Goal: Information Seeking & Learning: Learn about a topic

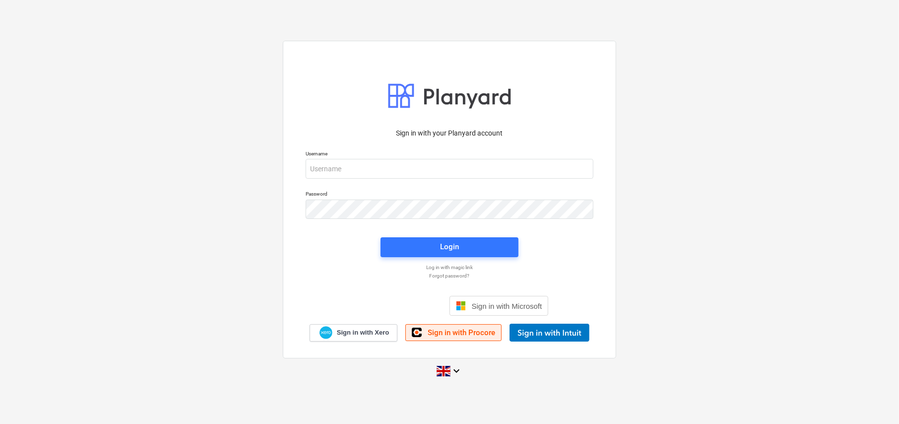
click at [447, 335] on span "Sign in with Procore" at bounding box center [461, 332] width 67 height 9
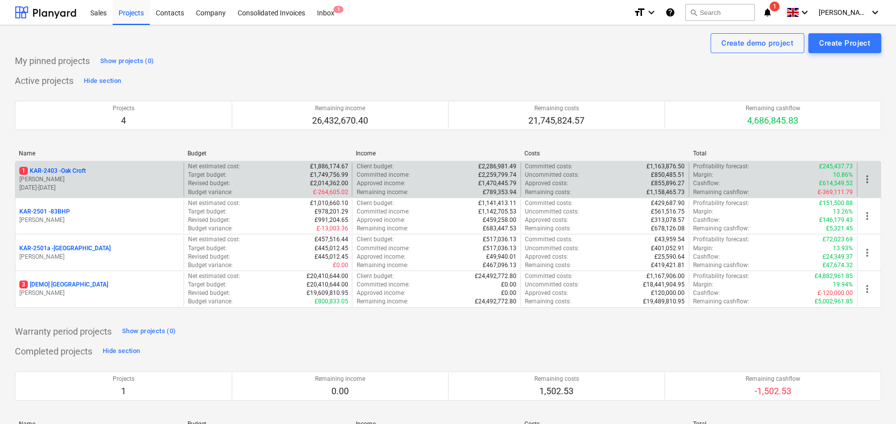
click at [82, 171] on p "1 KAR-2403 - Oak Croft" at bounding box center [52, 171] width 66 height 8
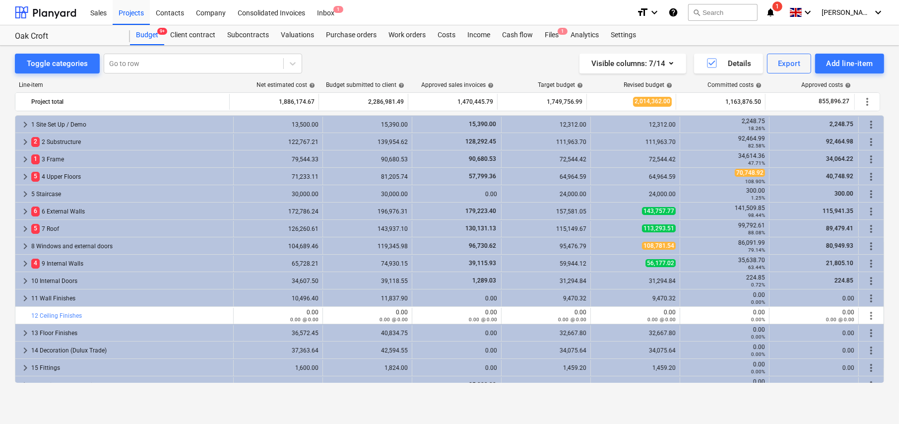
scroll to position [50, 0]
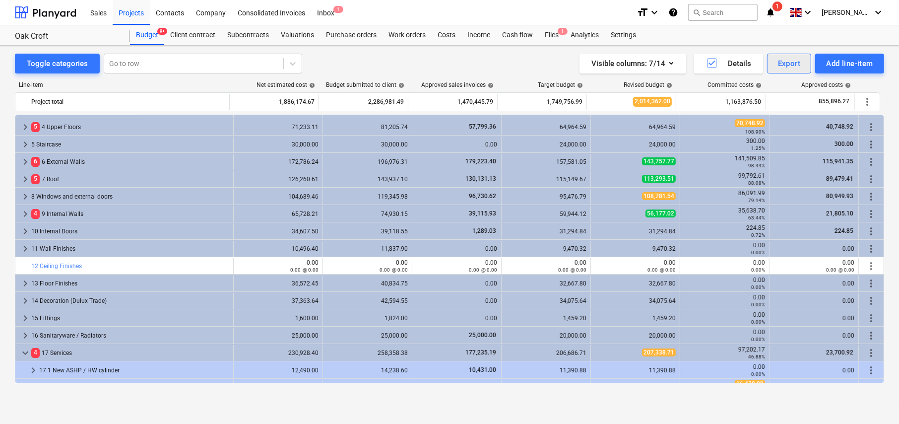
click at [794, 70] on button "Export" at bounding box center [789, 64] width 45 height 20
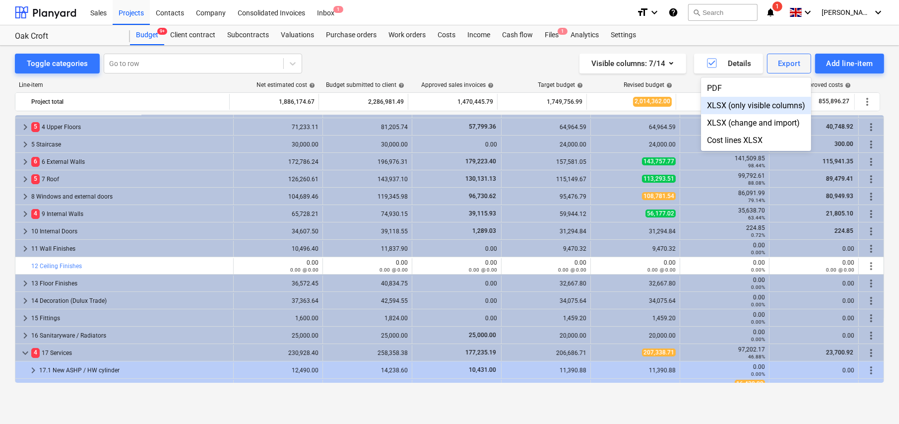
click at [736, 106] on div "XLSX (only visible columns)" at bounding box center [756, 105] width 110 height 17
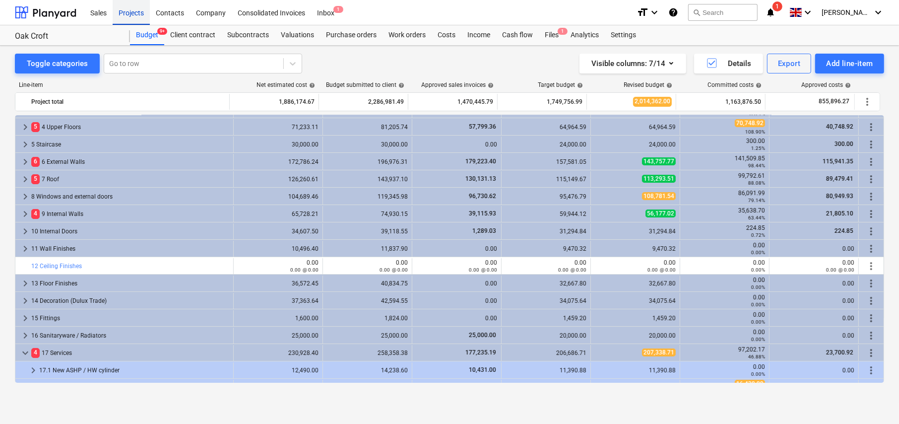
click at [134, 13] on div "Projects" at bounding box center [131, 12] width 37 height 25
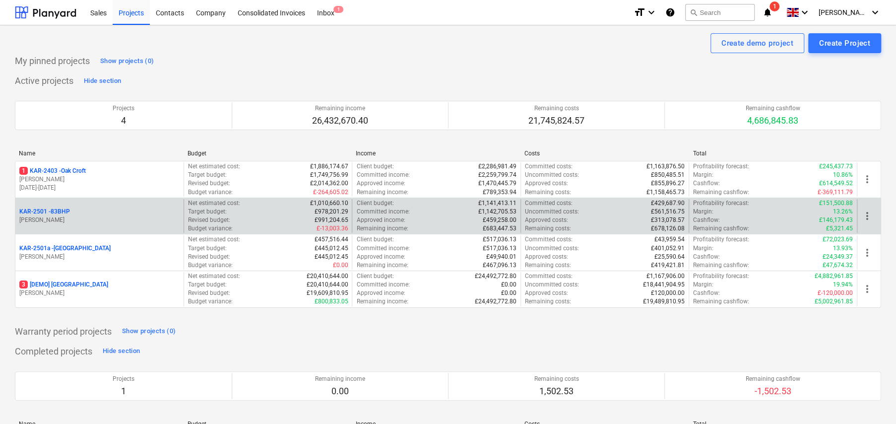
click at [63, 213] on p "KAR-2501 - 83BHP" at bounding box center [44, 211] width 51 height 8
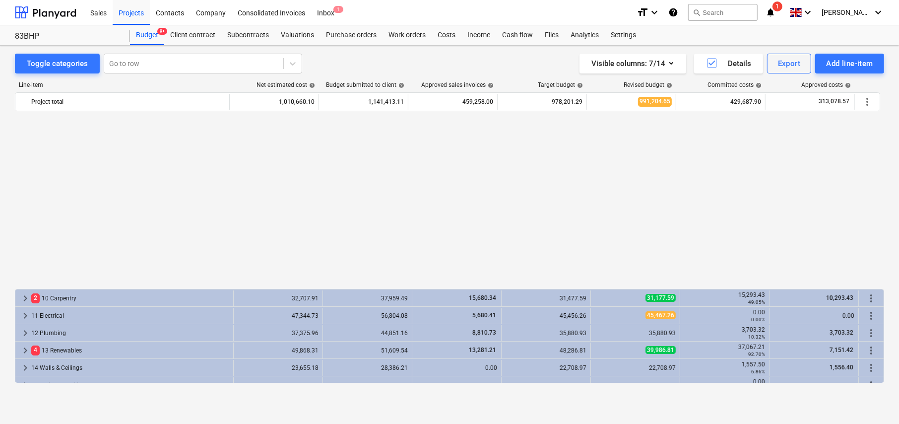
scroll to position [201, 0]
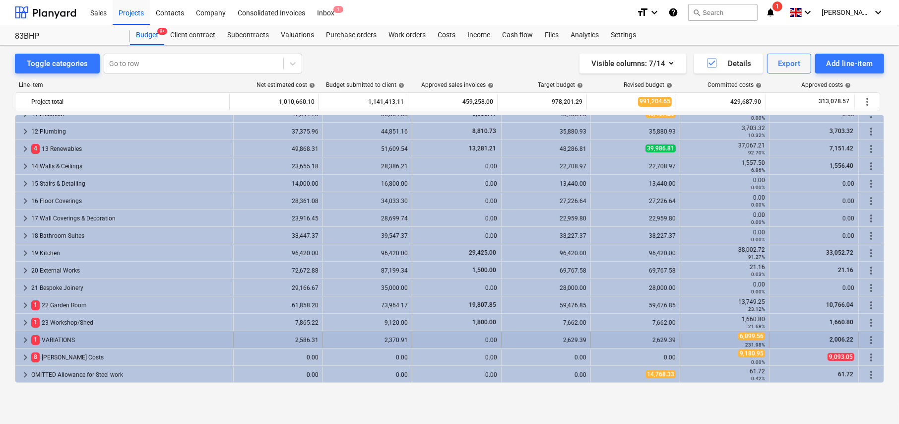
click at [23, 339] on span "keyboard_arrow_right" at bounding box center [25, 340] width 12 height 12
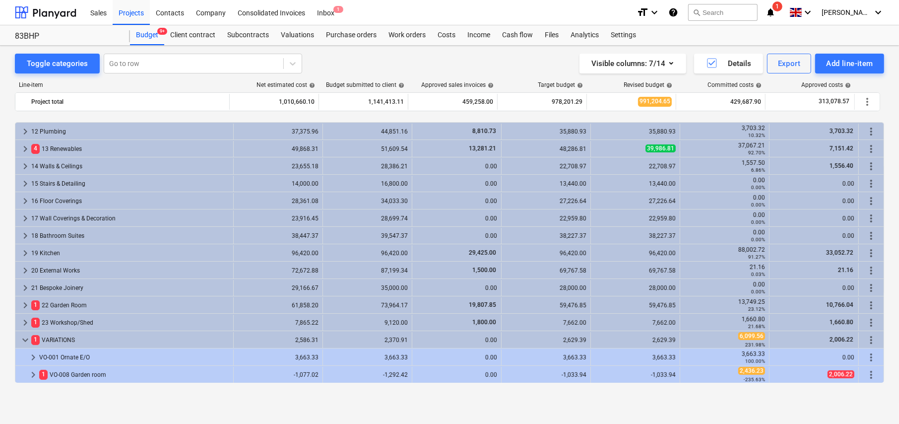
scroll to position [236, 0]
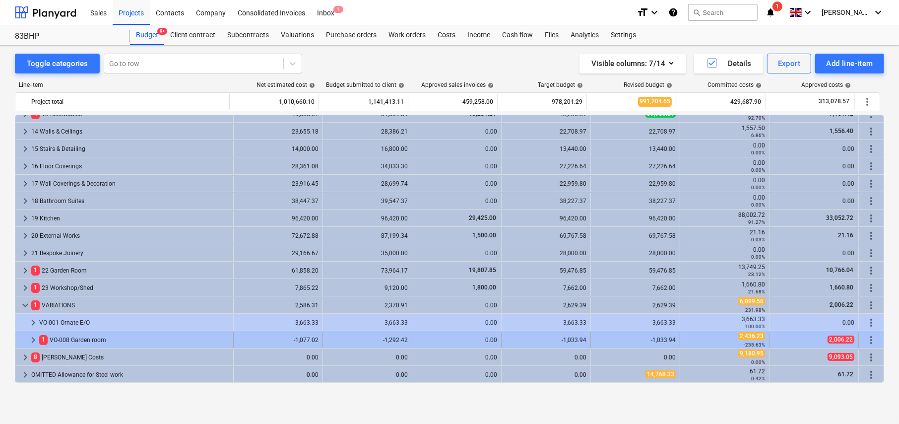
click at [34, 340] on span "keyboard_arrow_right" at bounding box center [33, 340] width 12 height 12
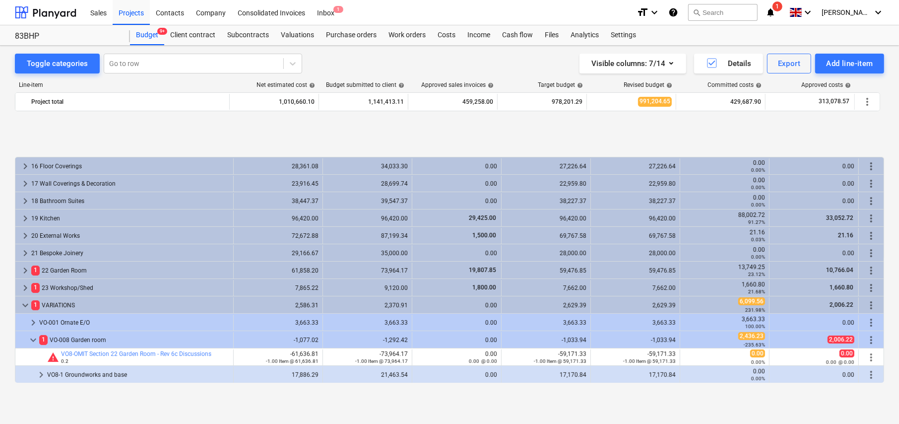
scroll to position [306, 0]
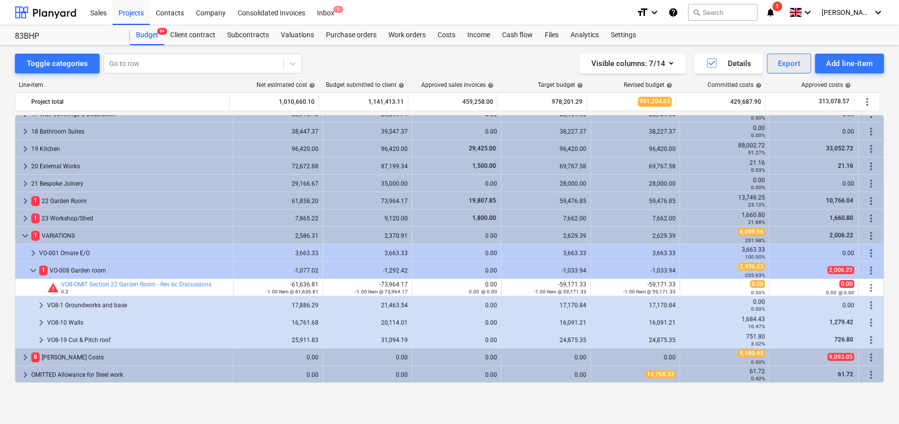
click at [795, 71] on button "Export" at bounding box center [789, 64] width 45 height 20
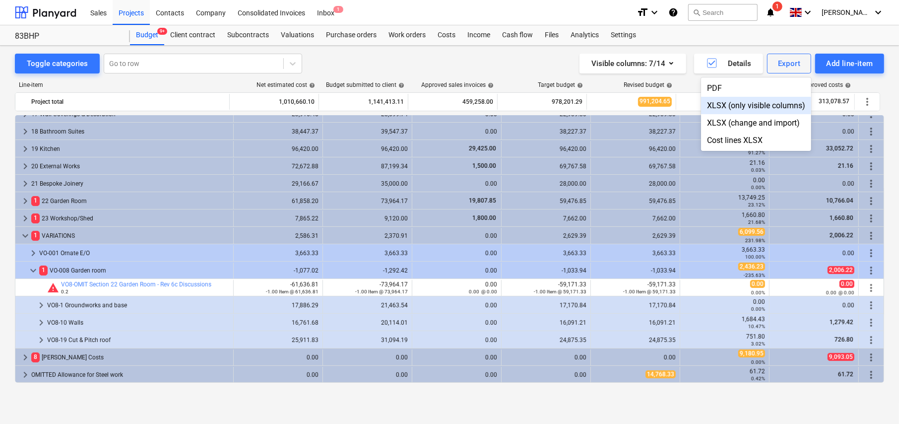
click at [741, 106] on div "XLSX (only visible columns)" at bounding box center [756, 105] width 110 height 17
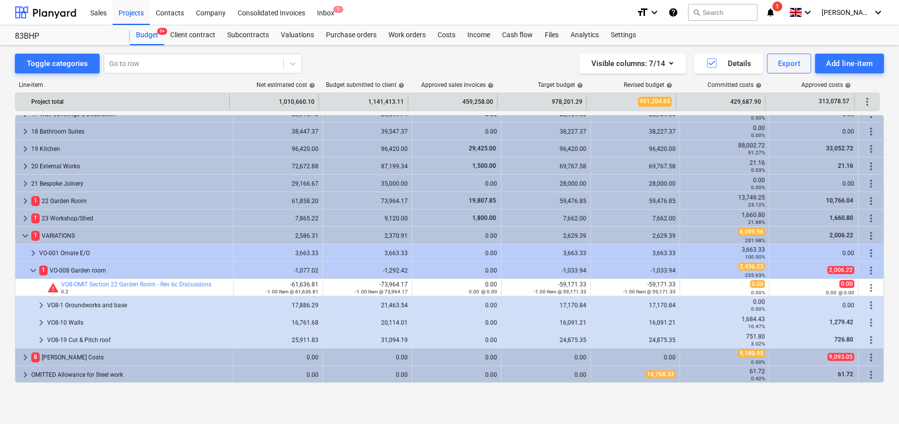
drag, startPoint x: 149, startPoint y: 34, endPoint x: 158, endPoint y: 99, distance: 65.6
click at [149, 34] on div "Budget 9+" at bounding box center [147, 35] width 34 height 20
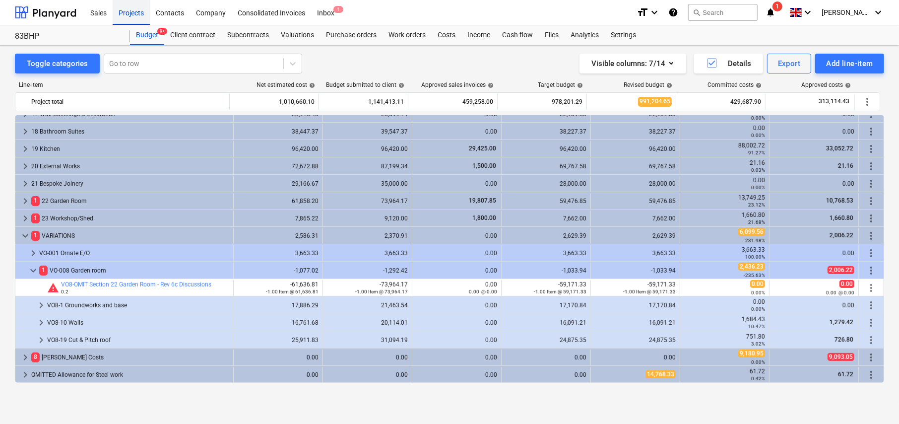
click at [137, 11] on div "Projects" at bounding box center [131, 12] width 37 height 25
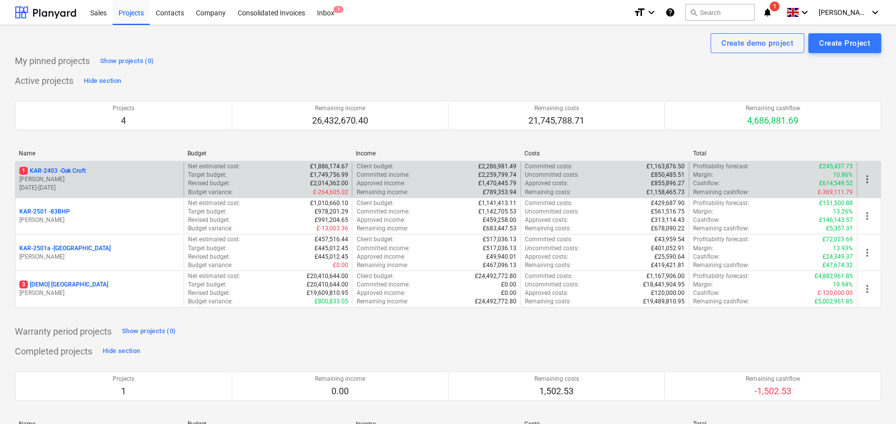
click at [77, 171] on p "1 KAR-2403 - Oak Croft" at bounding box center [52, 171] width 66 height 8
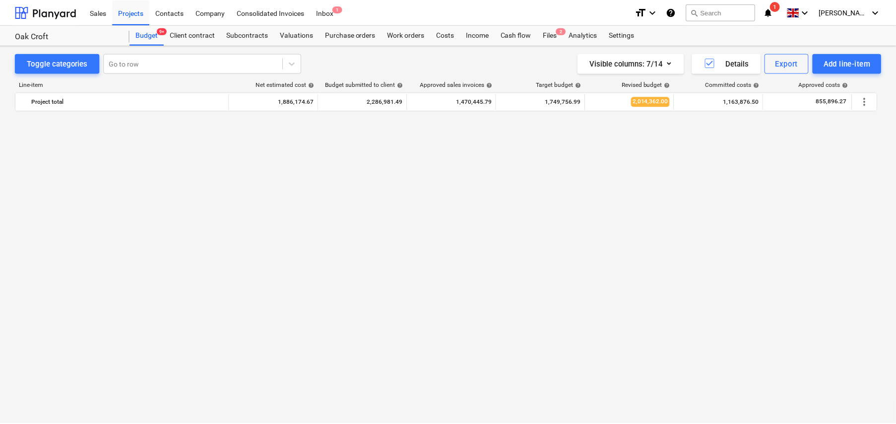
scroll to position [1191, 0]
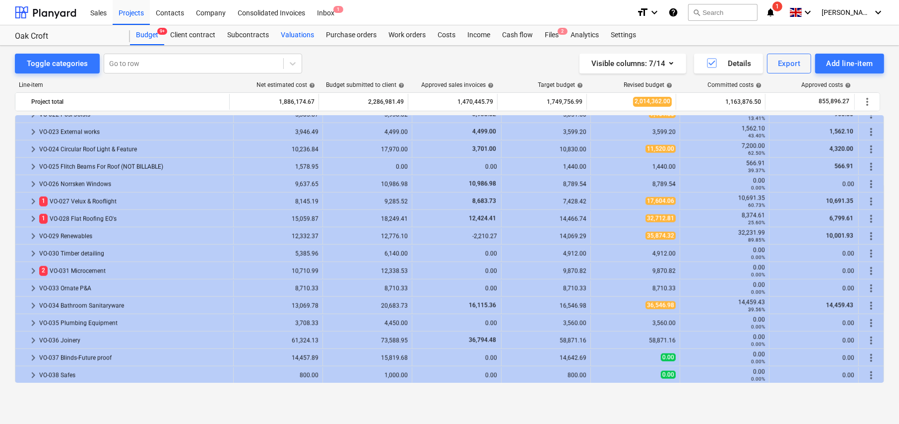
click at [306, 37] on div "Valuations" at bounding box center [297, 35] width 45 height 20
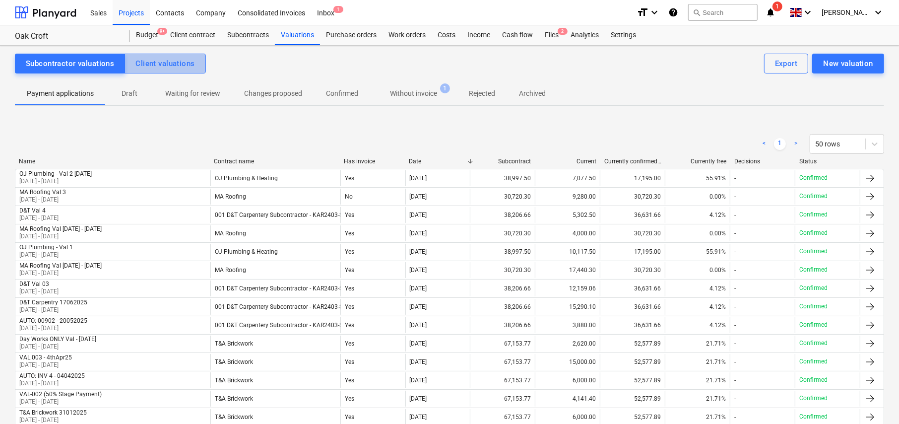
click at [174, 66] on div "Client valuations" at bounding box center [164, 63] width 59 height 13
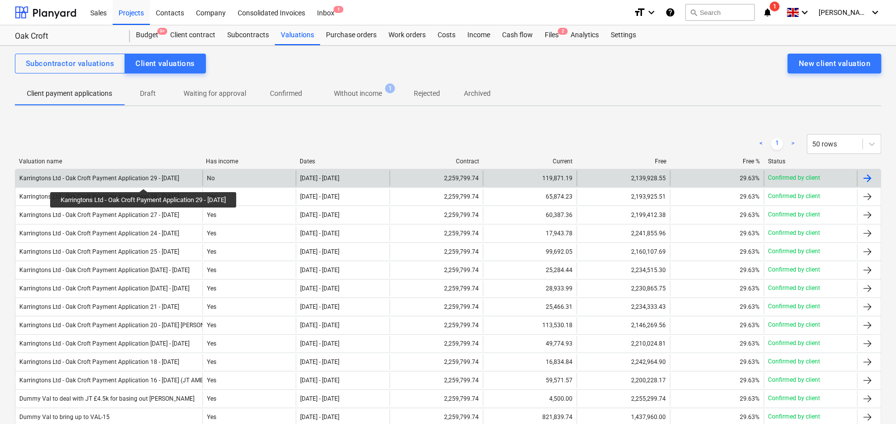
click at [148, 180] on div "Karringtons Ltd - Oak Croft Payment Application 29 - 10Oct25" at bounding box center [99, 178] width 160 height 7
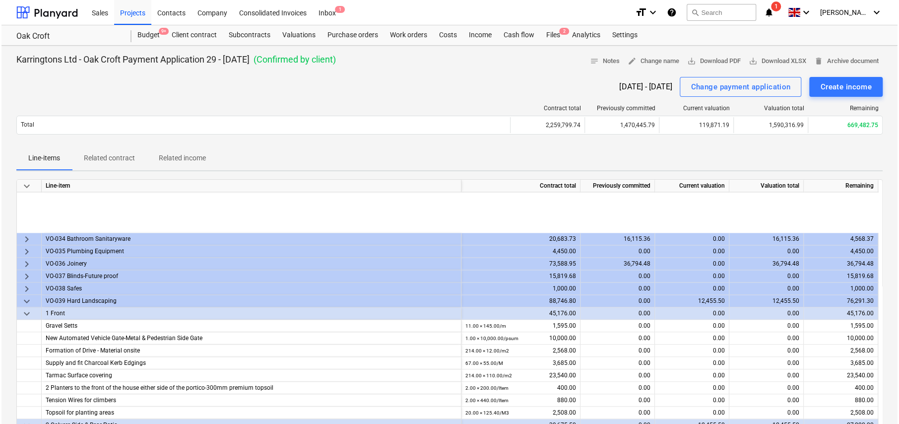
scroll to position [893, 0]
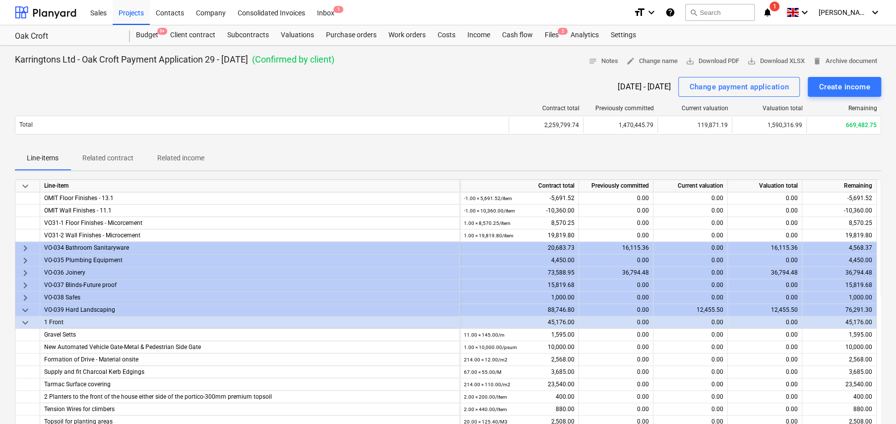
click at [25, 270] on span "keyboard_arrow_right" at bounding box center [25, 273] width 12 height 12
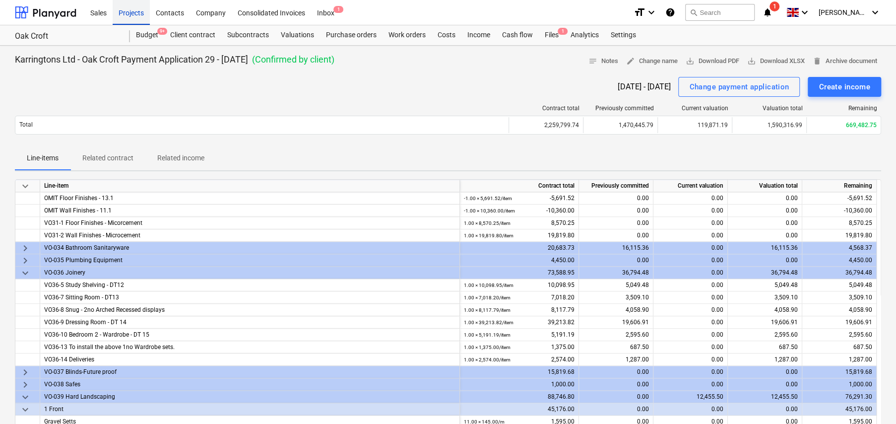
click at [129, 13] on div "Projects" at bounding box center [131, 12] width 37 height 25
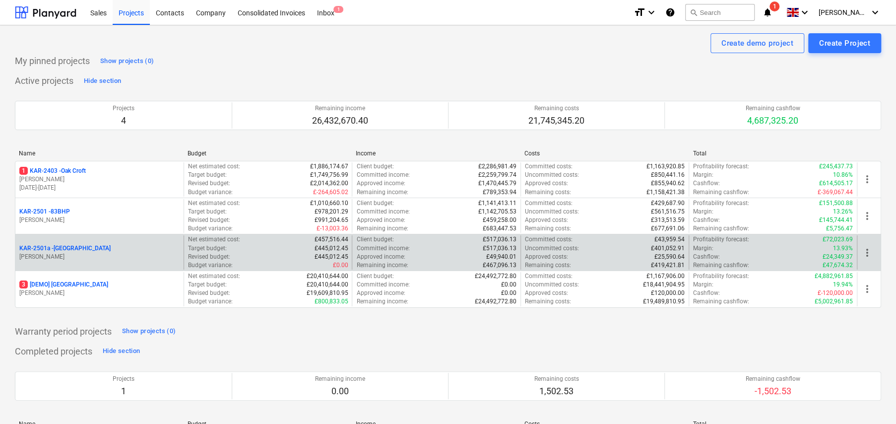
click at [84, 247] on p "KAR-2501a - Little Barn Field" at bounding box center [64, 248] width 91 height 8
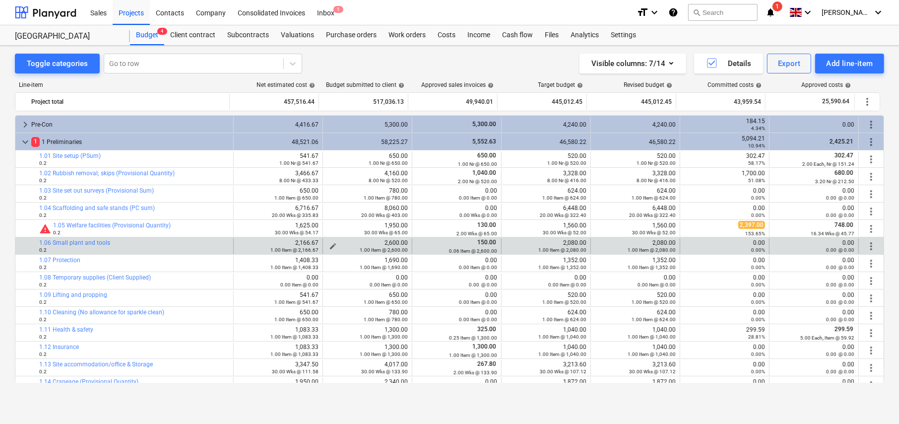
scroll to position [50, 0]
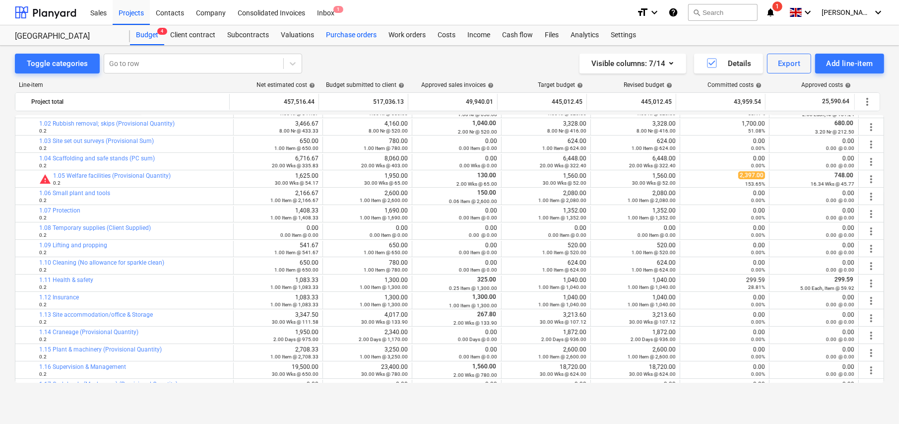
click at [338, 33] on div "Purchase orders" at bounding box center [351, 35] width 63 height 20
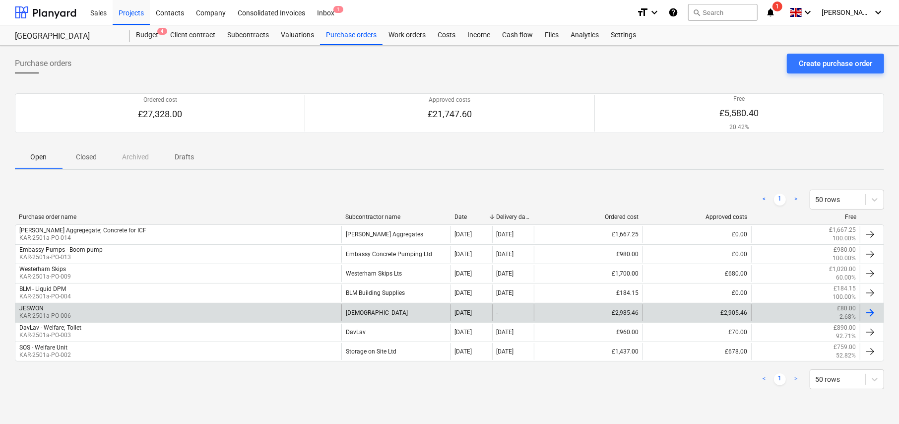
click at [54, 309] on div "JESWON" at bounding box center [45, 308] width 52 height 7
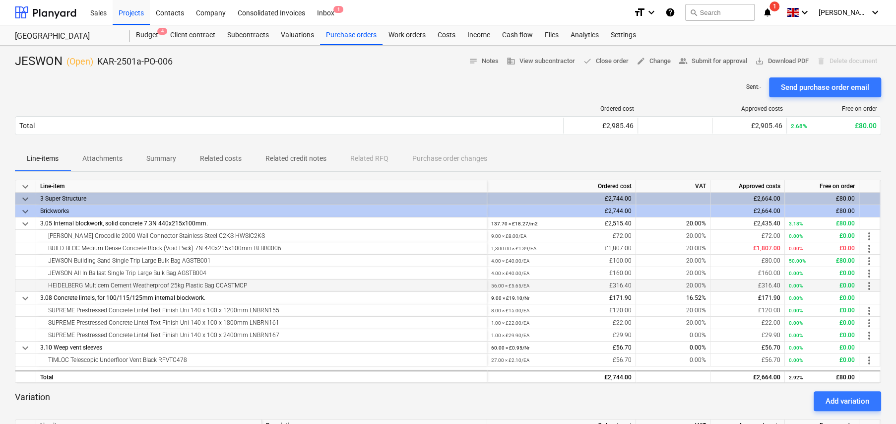
drag, startPoint x: 65, startPoint y: 285, endPoint x: 260, endPoint y: 284, distance: 194.5
click at [260, 284] on div "HEIDELBERG Multicem Cement Weatherproof 25kg Plastic Bag CCASTMCP" at bounding box center [261, 285] width 443 height 12
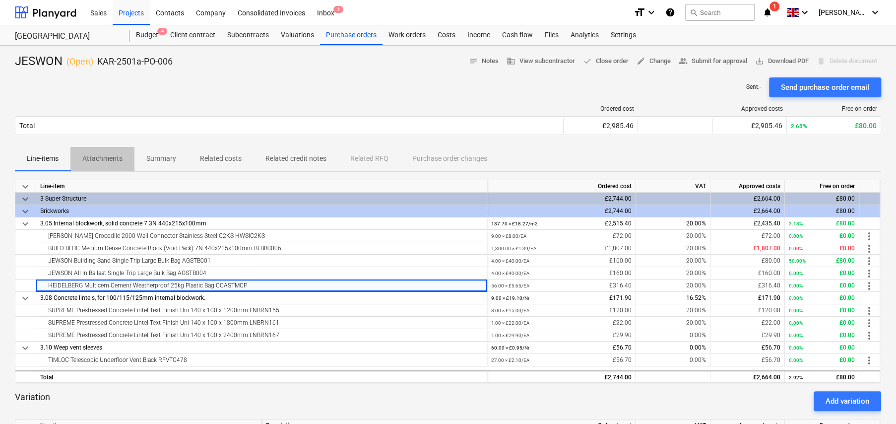
click at [115, 159] on p "Attachments" at bounding box center [102, 158] width 40 height 10
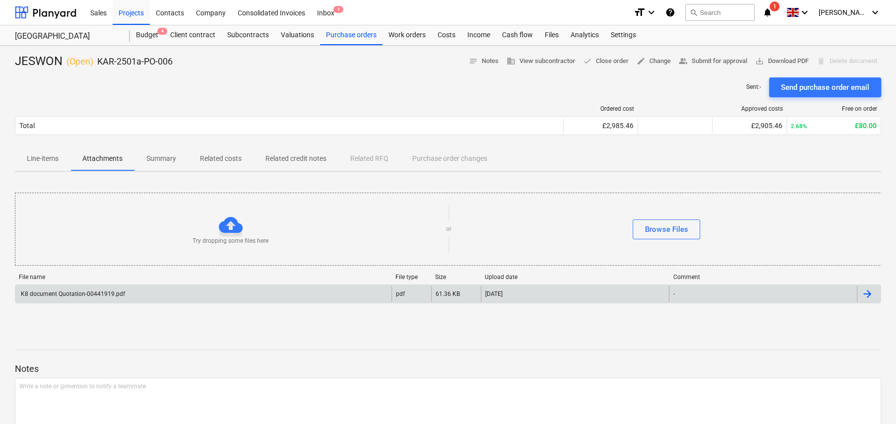
click at [111, 292] on div "K8 document Quotation-00441919.pdf" at bounding box center [72, 293] width 106 height 7
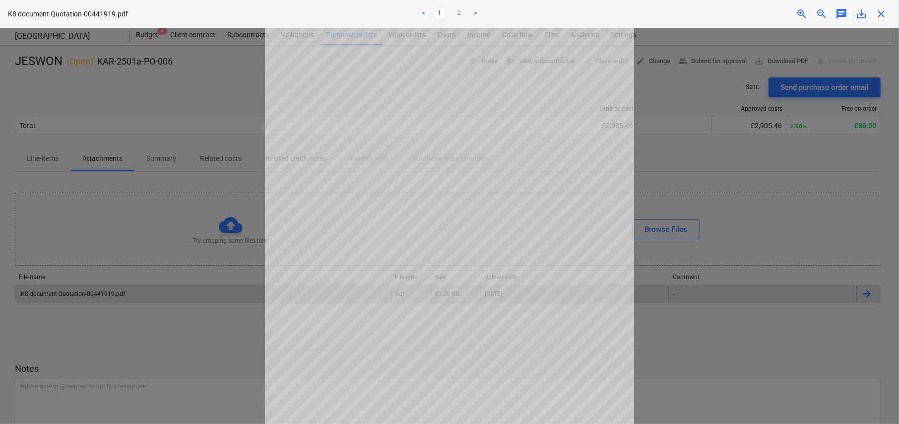
scroll to position [128, 0]
click at [187, 334] on div at bounding box center [449, 226] width 899 height 396
click at [881, 14] on span "close" at bounding box center [881, 14] width 12 height 12
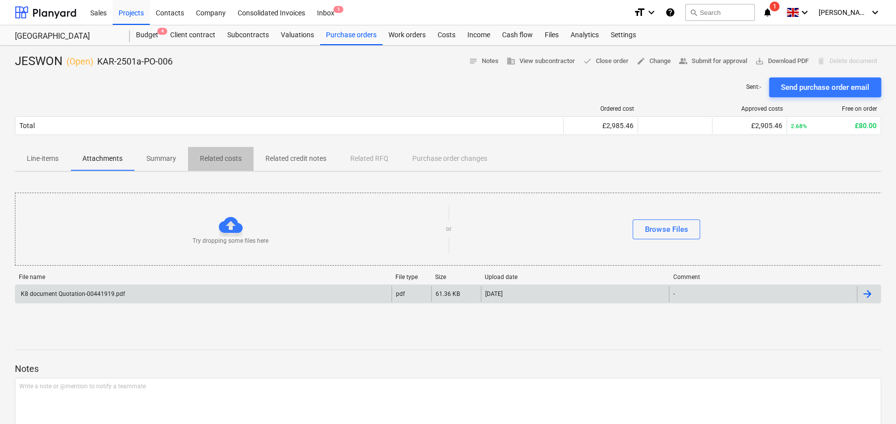
click at [217, 158] on p "Related costs" at bounding box center [221, 158] width 42 height 10
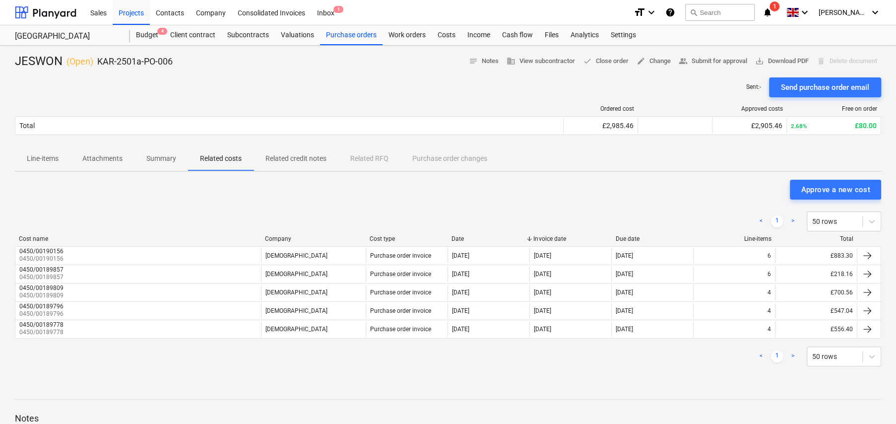
click at [41, 160] on p "Line-items" at bounding box center [43, 158] width 32 height 10
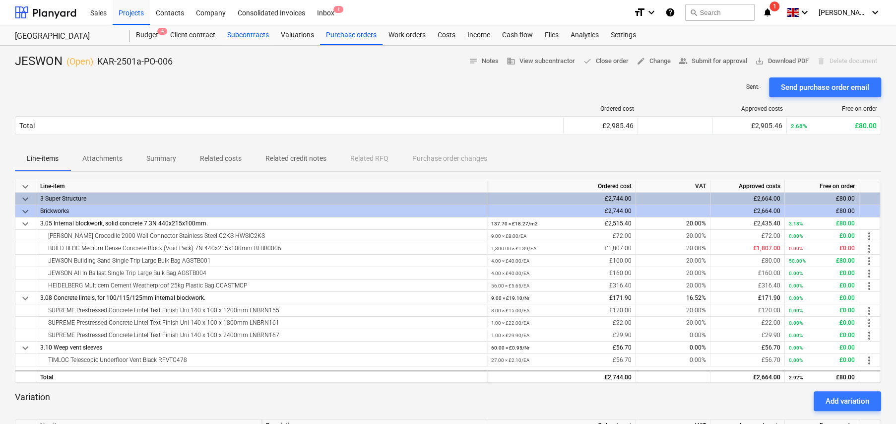
click at [259, 34] on div "Subcontracts" at bounding box center [248, 35] width 54 height 20
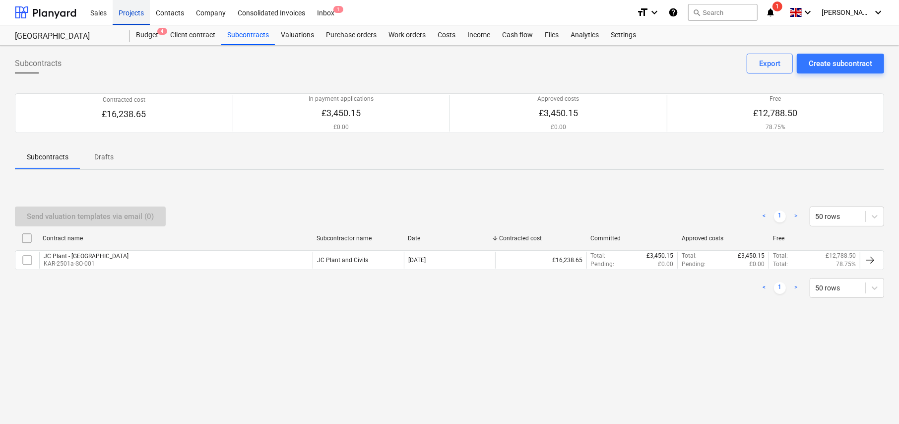
click at [139, 12] on div "Projects" at bounding box center [131, 12] width 37 height 25
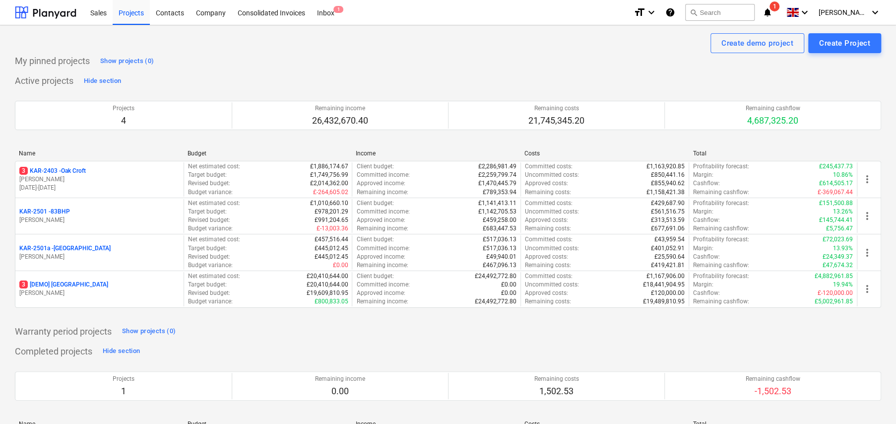
drag, startPoint x: 75, startPoint y: 169, endPoint x: 87, endPoint y: 169, distance: 12.4
click at [75, 169] on p "3 KAR-2403 - Oak Croft" at bounding box center [52, 171] width 66 height 8
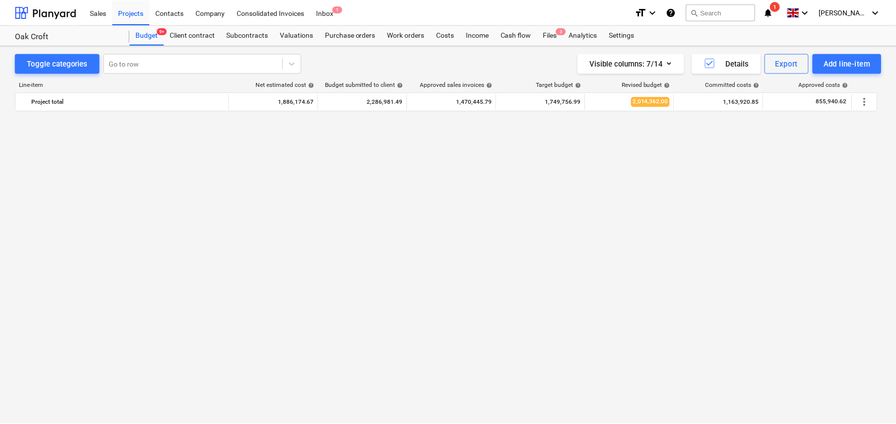
scroll to position [1191, 0]
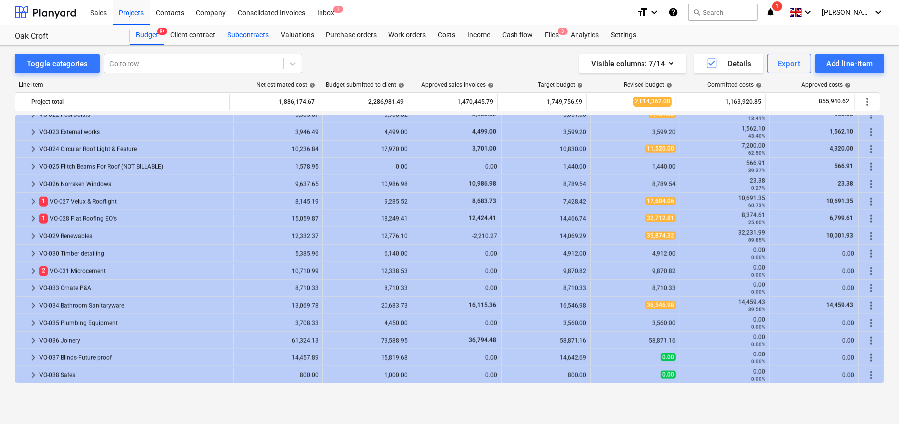
click at [250, 33] on div "Subcontracts" at bounding box center [248, 35] width 54 height 20
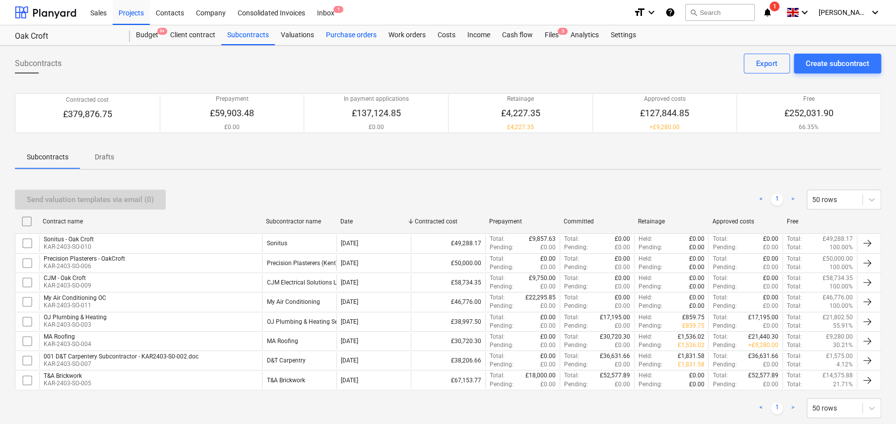
click at [352, 35] on div "Purchase orders" at bounding box center [351, 35] width 63 height 20
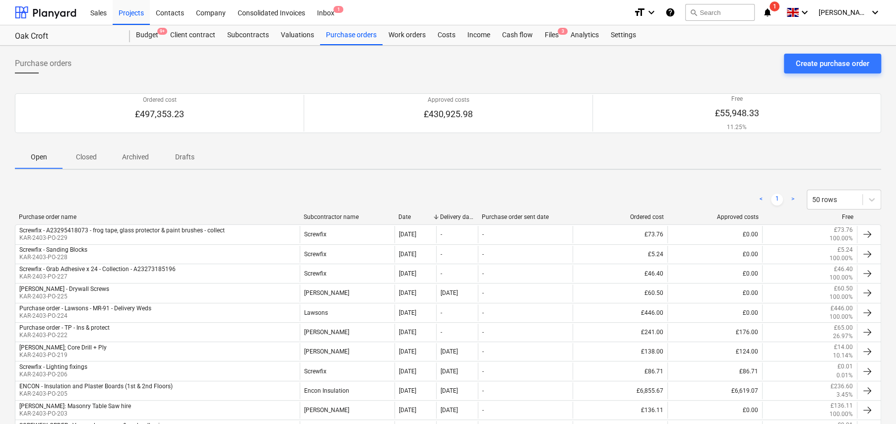
click at [332, 214] on div "Subcontractor name" at bounding box center [347, 216] width 87 height 7
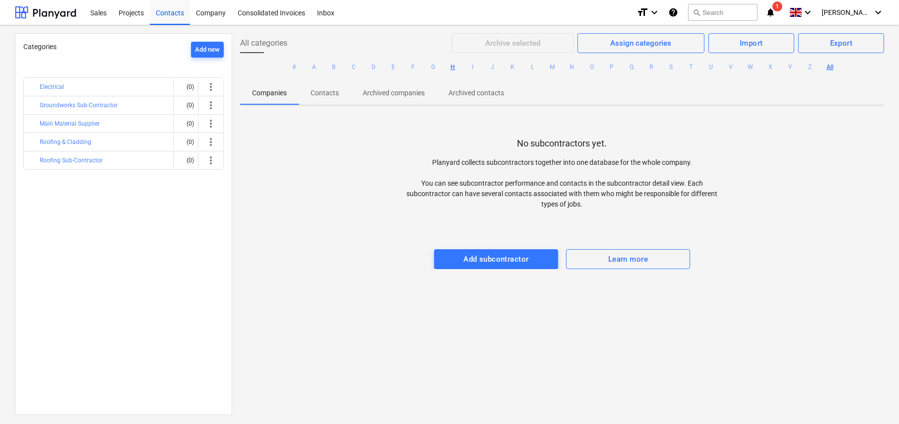
click at [451, 67] on button "H" at bounding box center [453, 67] width 12 height 12
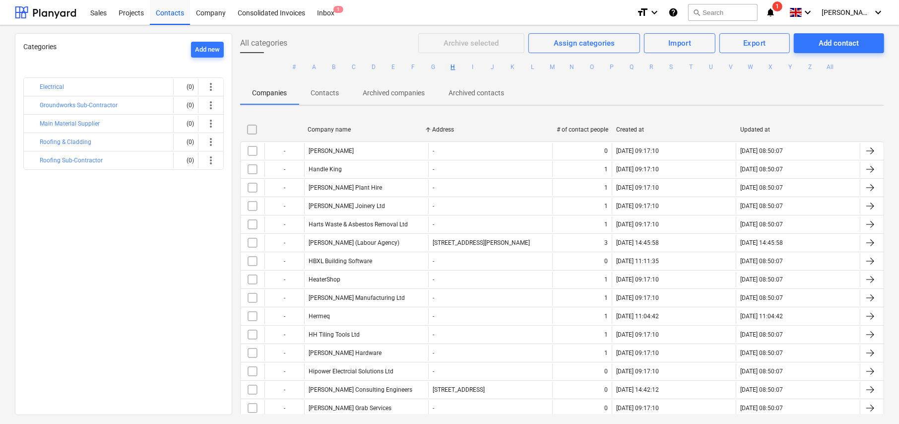
click at [452, 67] on button "H" at bounding box center [453, 67] width 12 height 12
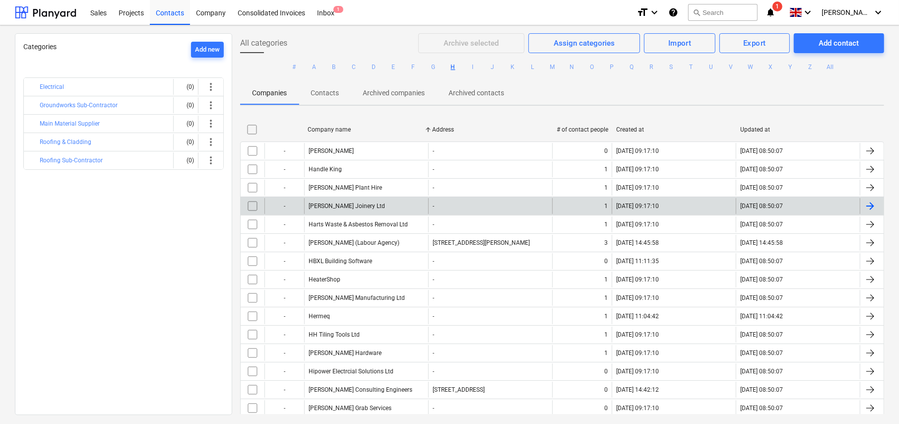
click at [360, 209] on div "Harte Joinery Ltd" at bounding box center [366, 206] width 124 height 16
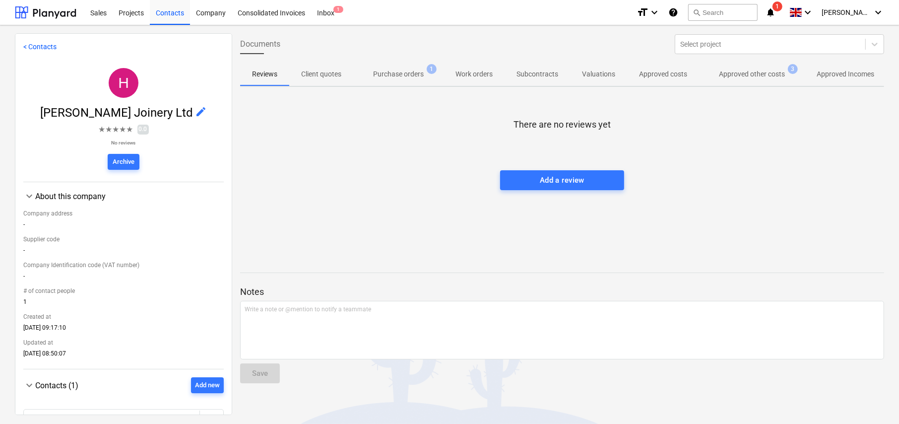
click at [413, 75] on p "Purchase orders" at bounding box center [398, 74] width 51 height 10
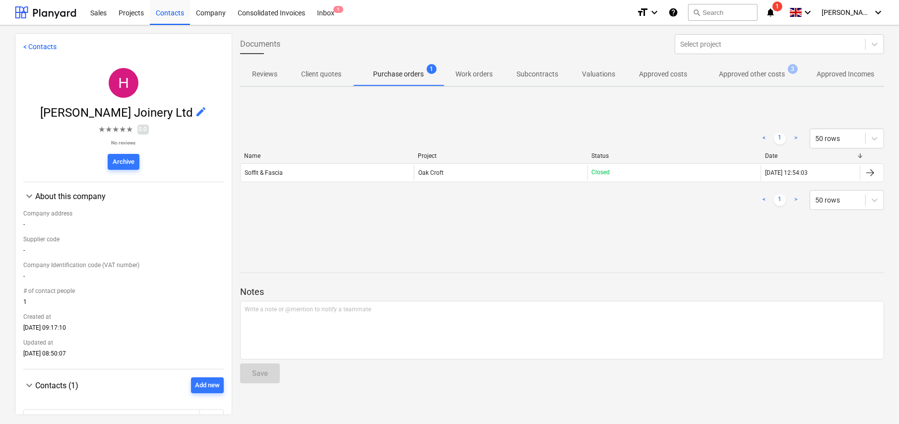
click at [741, 74] on p "Approved other costs" at bounding box center [752, 74] width 66 height 10
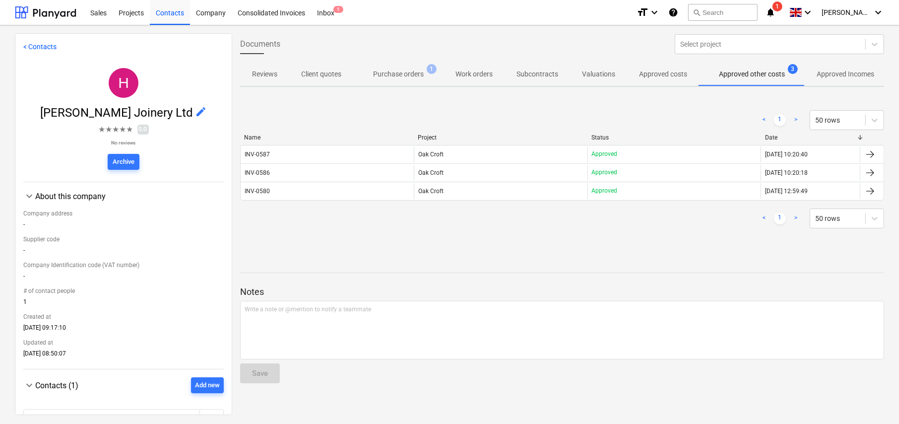
click at [415, 79] on p "Purchase orders" at bounding box center [398, 74] width 51 height 10
